Goal: Check status

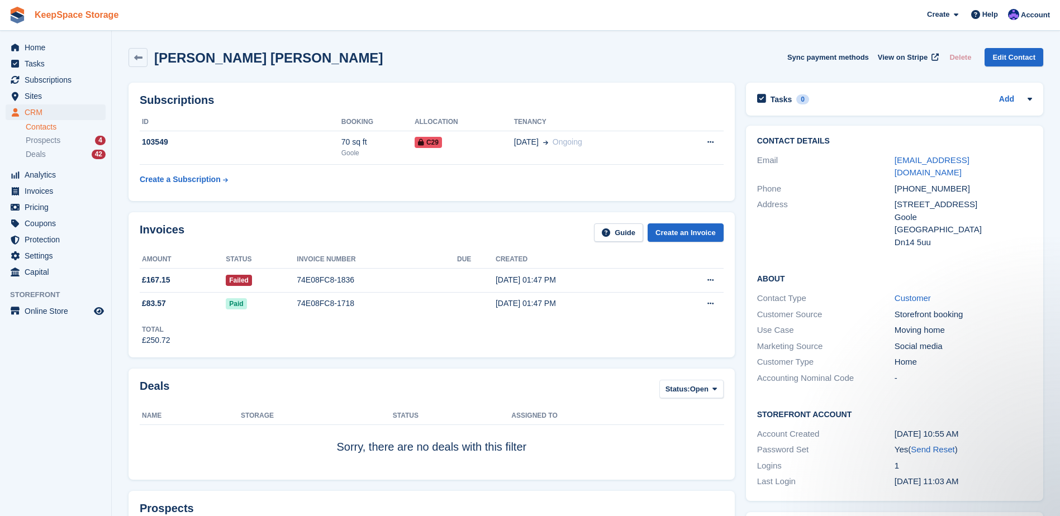
click at [73, 23] on link "KeepSpace Storage" at bounding box center [76, 15] width 93 height 18
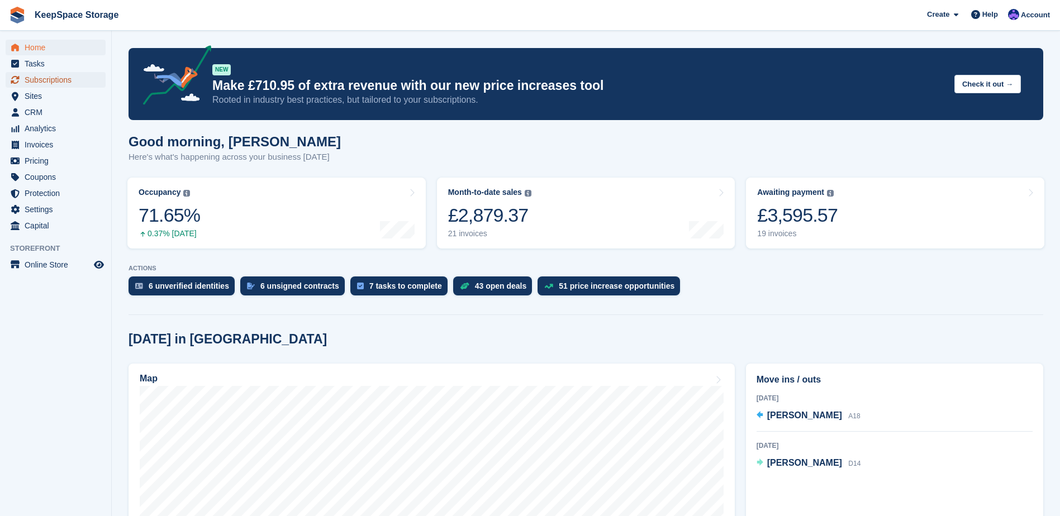
click at [63, 79] on span "Subscriptions" at bounding box center [58, 80] width 67 height 16
